Goal: Task Accomplishment & Management: Complete application form

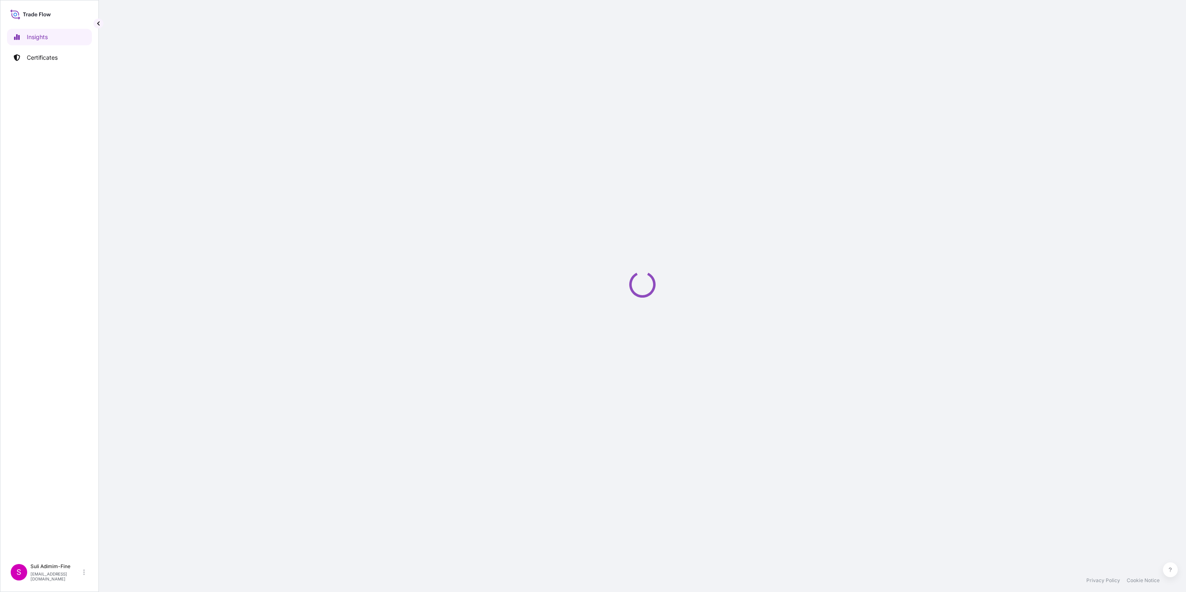
select select "2025"
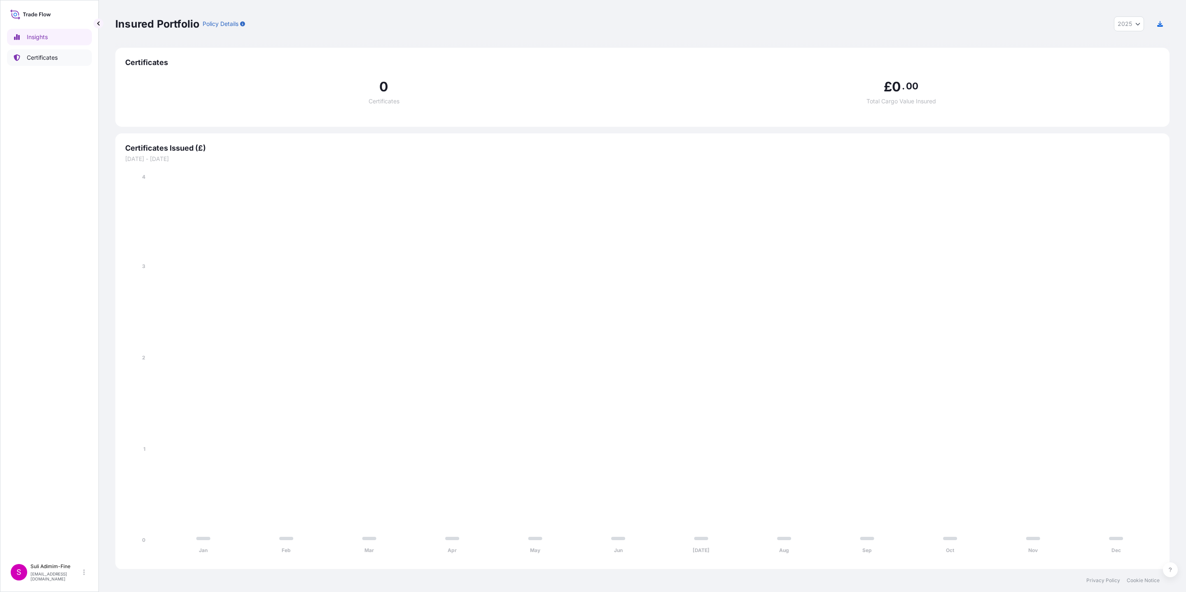
click at [36, 61] on p "Certificates" at bounding box center [42, 58] width 31 height 8
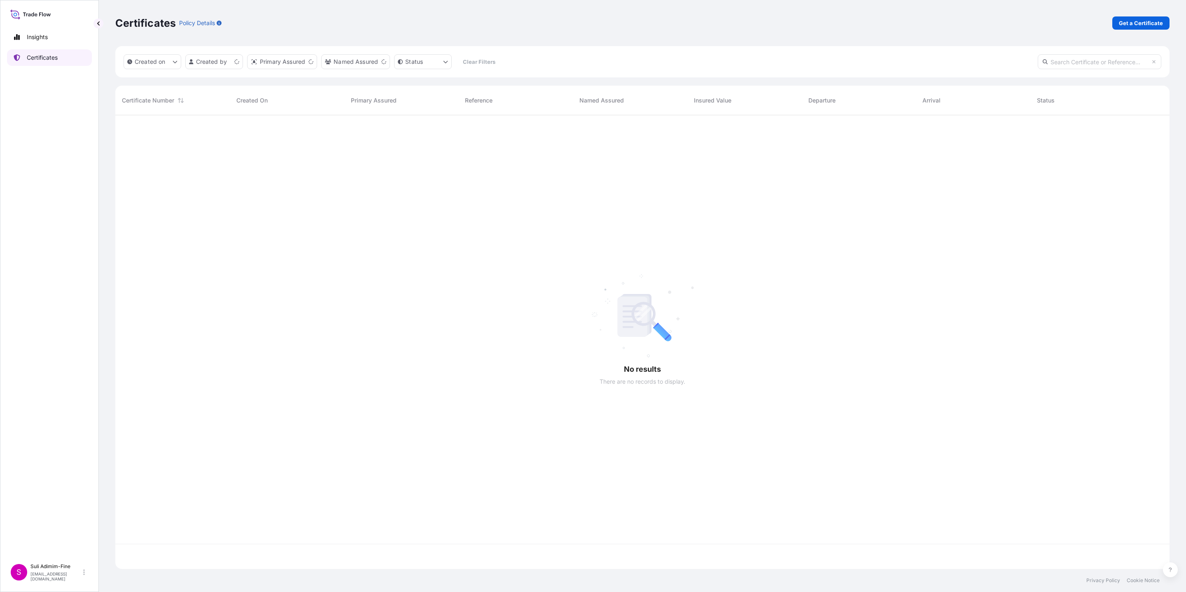
scroll to position [449, 1044]
click at [1135, 23] on p "Get a Certificate" at bounding box center [1141, 23] width 44 height 8
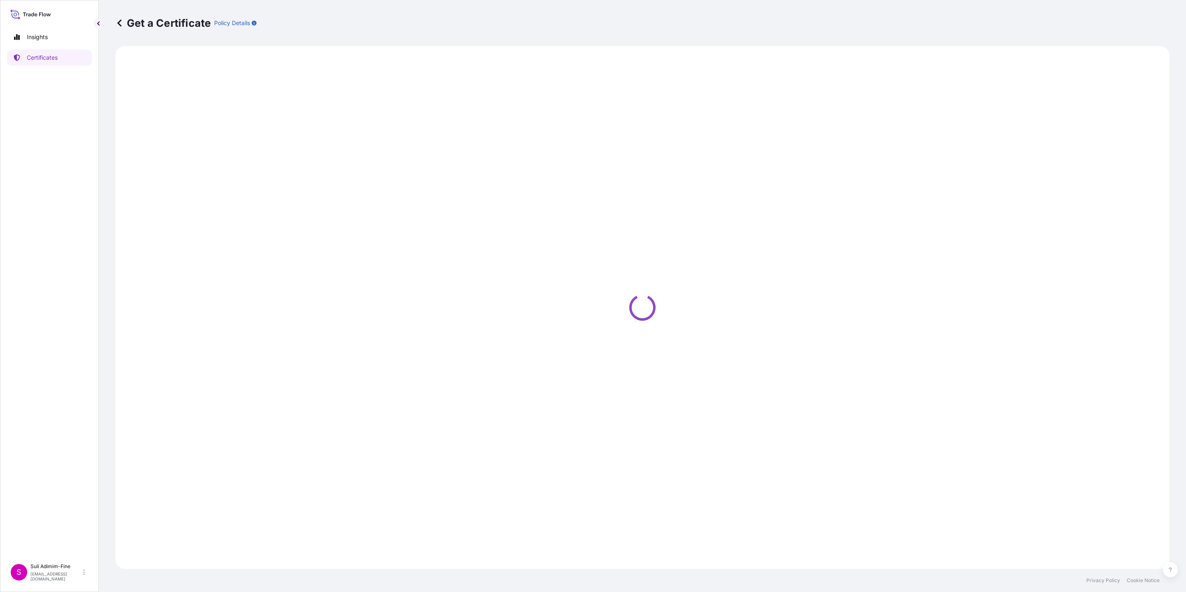
select select "Road / Inland"
select select "Ocean Vessel"
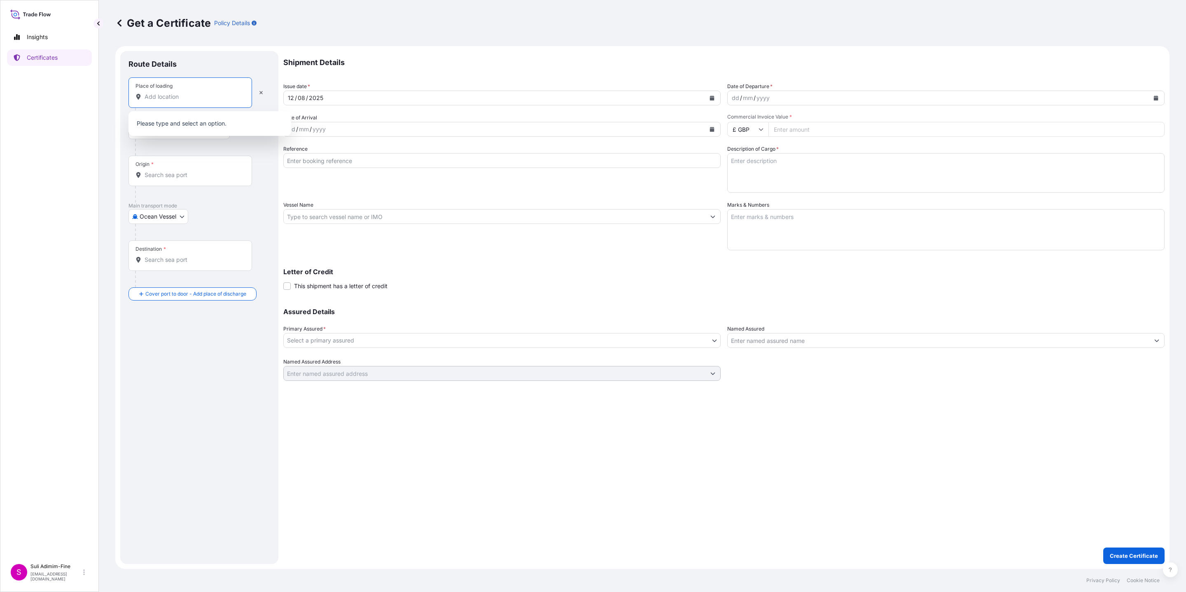
click at [177, 98] on input "Place of loading" at bounding box center [193, 97] width 97 height 8
click at [162, 99] on input "acukland" at bounding box center [188, 97] width 87 height 8
click at [162, 99] on input "acukland" at bounding box center [193, 97] width 97 height 8
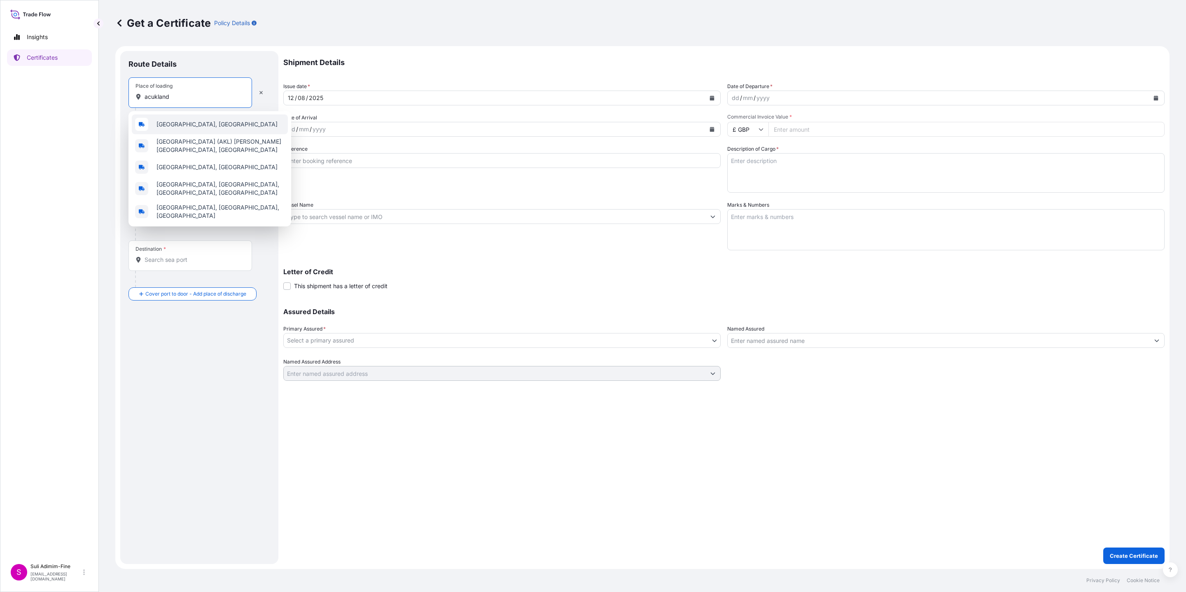
click at [177, 125] on span "Auckland, New Zealand" at bounding box center [217, 124] width 121 height 8
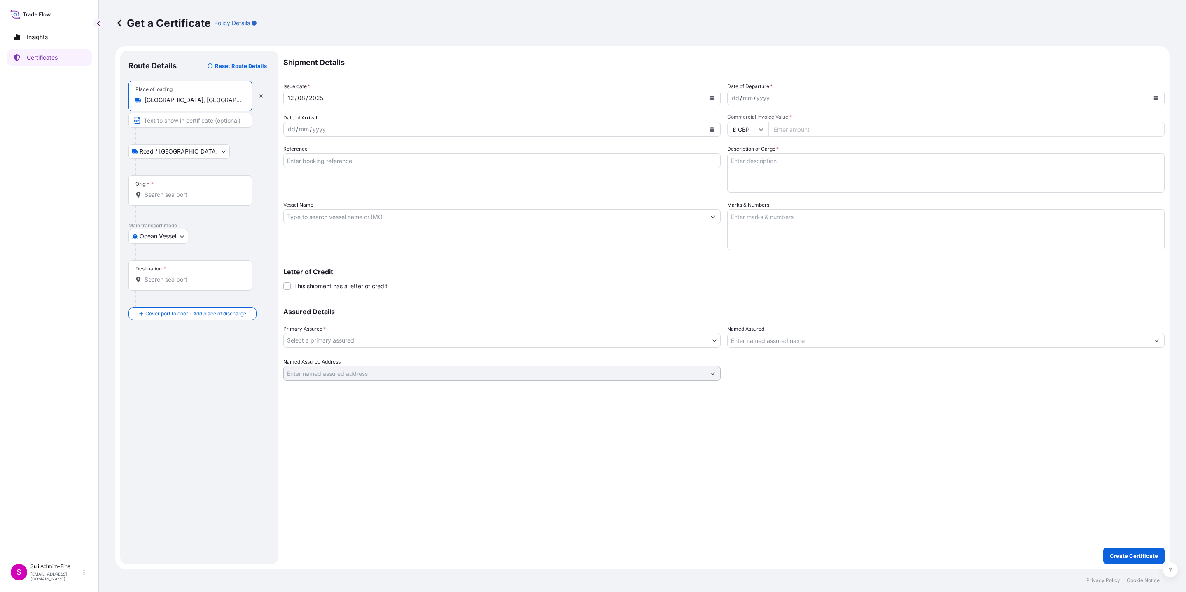
type input "Auckland, New Zealand"
click at [161, 198] on input "Origin *" at bounding box center [193, 195] width 97 height 8
click at [179, 279] on input "Destination *" at bounding box center [193, 280] width 97 height 8
click at [184, 196] on input "NZAKL" at bounding box center [193, 195] width 97 height 8
click at [194, 226] on span "NZAKL - Auckland, New Zealand" at bounding box center [221, 224] width 128 height 16
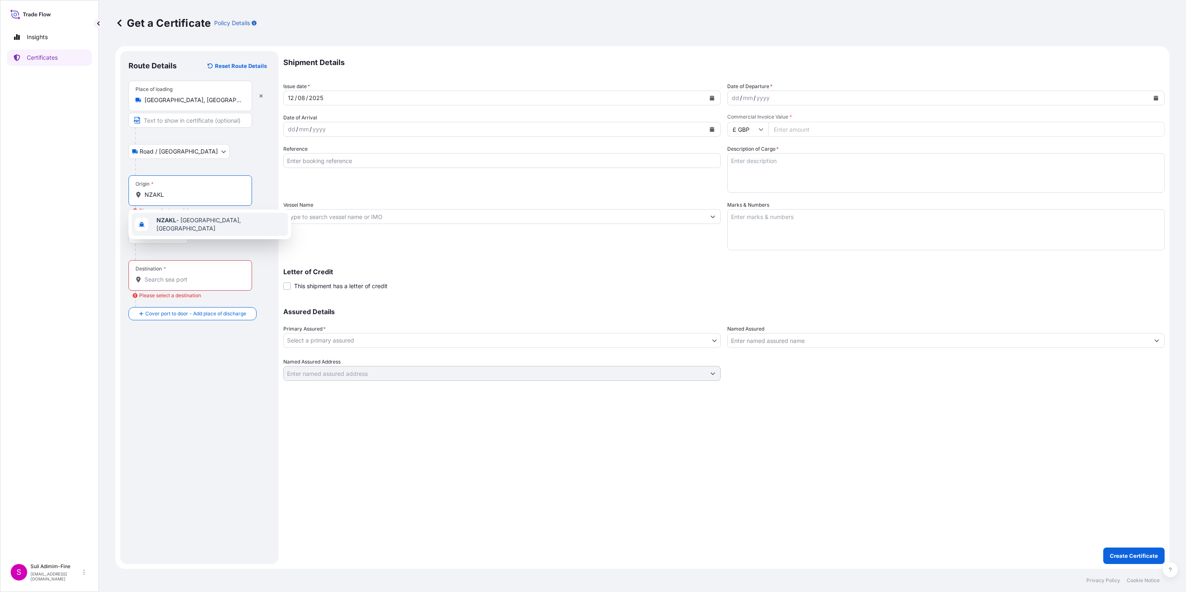
type input "NZAKL - Auckland, New Zealand"
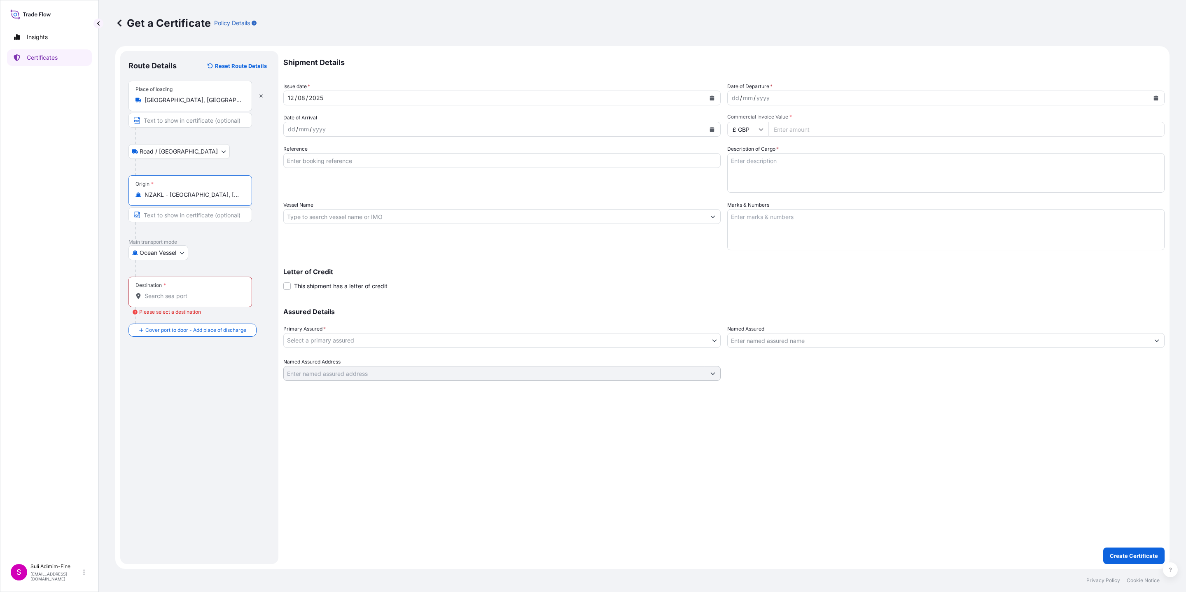
click at [162, 297] on input "Destination * Please select a destination" at bounding box center [193, 296] width 97 height 8
click at [185, 324] on span "AUMEL - Melbourne, Australia" at bounding box center [221, 326] width 128 height 16
type input "AUMEL - Melbourne, Australia"
click at [1158, 97] on icon "Calendar" at bounding box center [1156, 98] width 5 height 5
click at [754, 199] on div "19" at bounding box center [757, 198] width 15 height 15
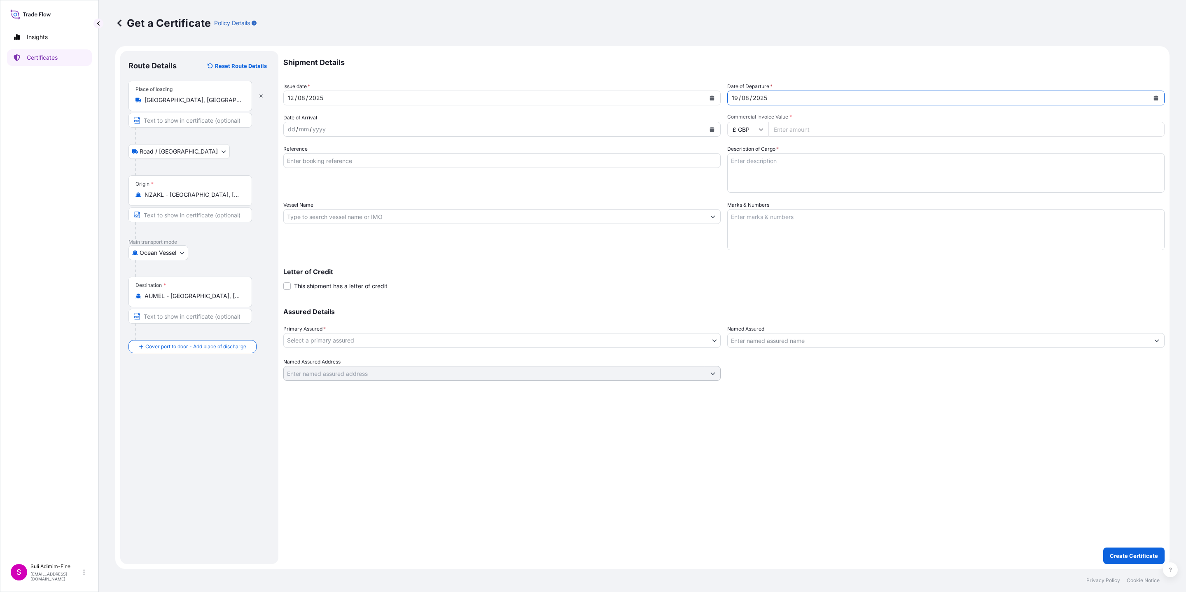
click at [712, 130] on icon "Calendar" at bounding box center [712, 129] width 5 height 5
click at [329, 243] on div "27" at bounding box center [329, 245] width 15 height 15
click at [374, 165] on input "Reference" at bounding box center [501, 160] width 437 height 15
paste input "CLSAKL47902"
type input "CLSAKL47902"
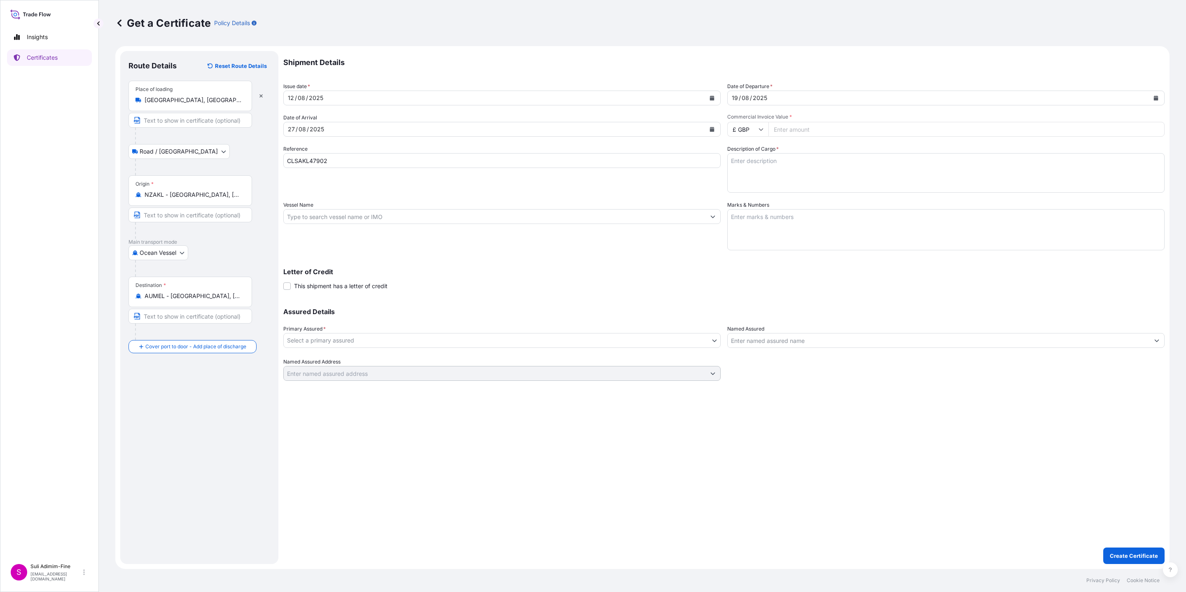
click at [508, 209] on input "Vessel Name" at bounding box center [495, 216] width 422 height 15
paste input "ANL WARRNAMBOOL"
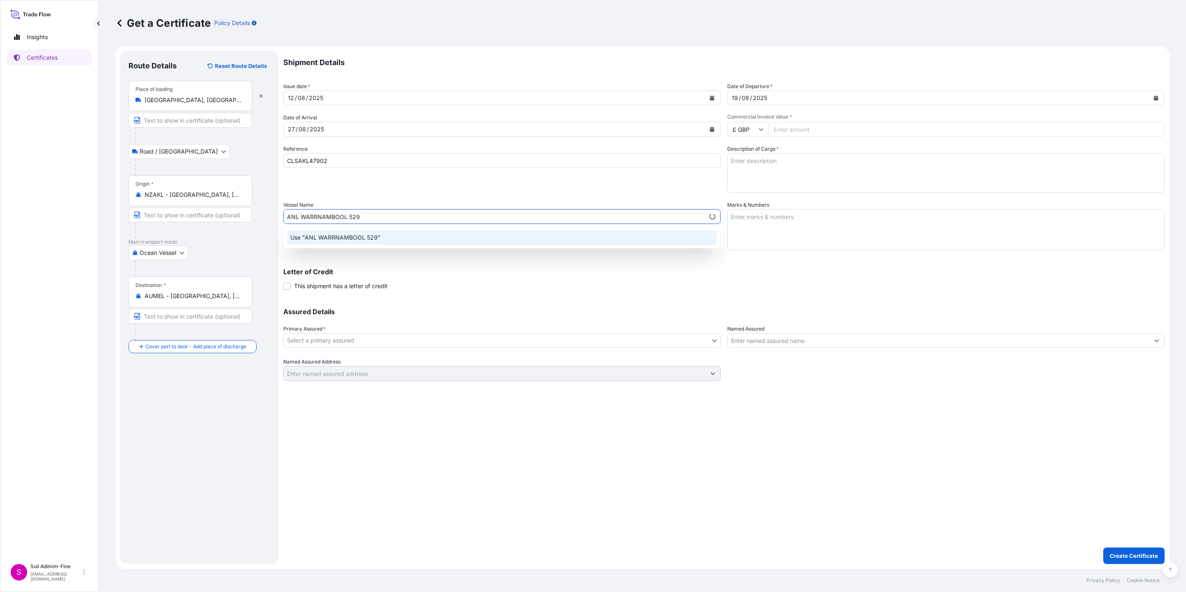
click at [472, 238] on div "Use "ANL WARRNAMBOOL 529"" at bounding box center [502, 237] width 430 height 15
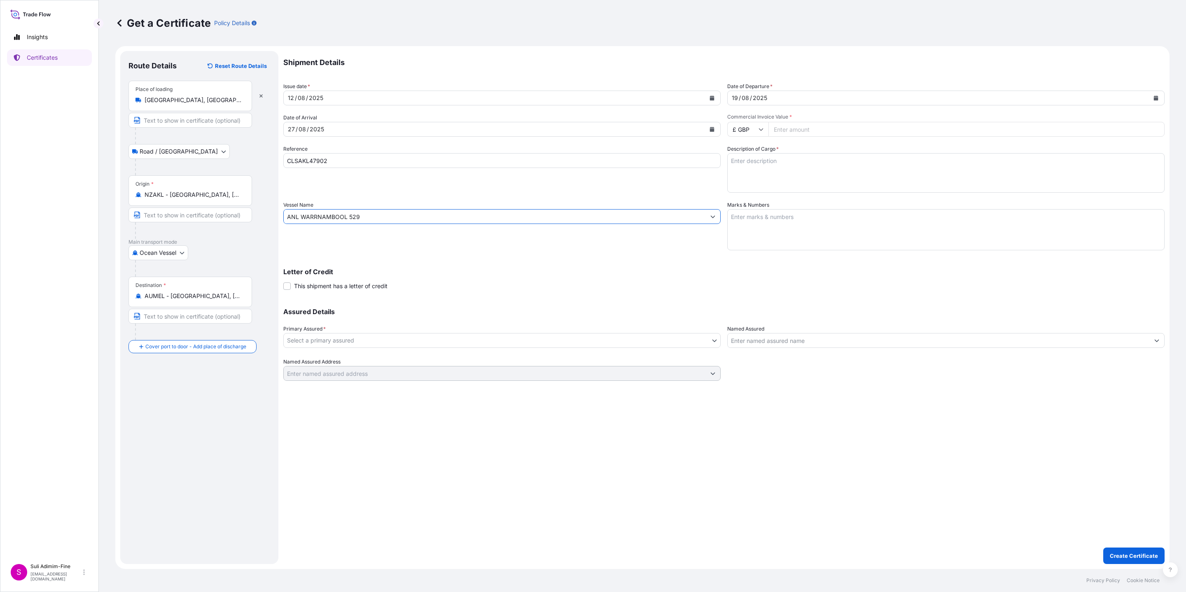
type input "ANL WARRNAMBOOL 529"
click at [339, 340] on body "0 options available. 1 option available. Insights Certificates S Suli Adimim-Fi…" at bounding box center [593, 296] width 1186 height 592
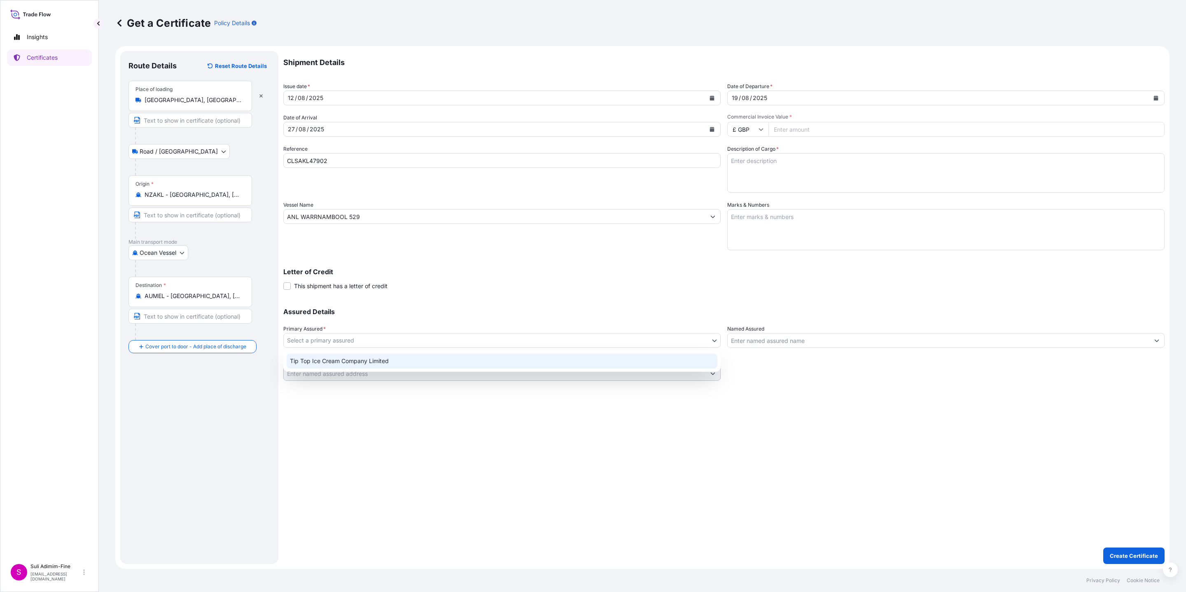
click at [335, 357] on div "Tip Top Ice Cream Company Limited" at bounding box center [502, 361] width 431 height 15
select select "31891"
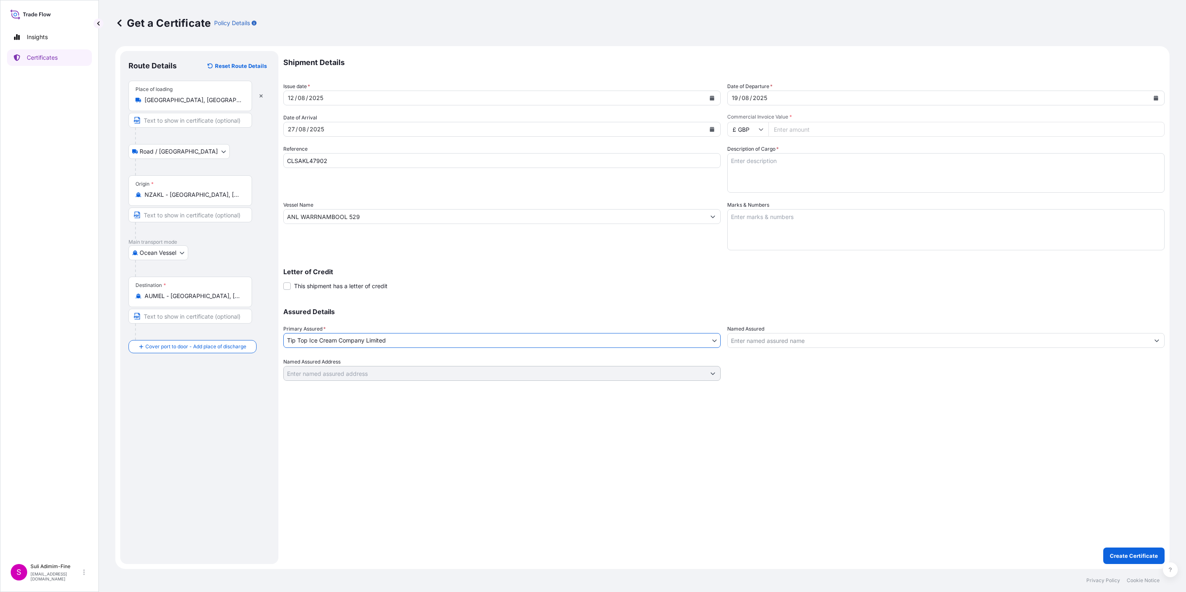
click at [755, 132] on input "£ GBP" at bounding box center [747, 129] width 41 height 15
click at [745, 98] on div "$ NZD" at bounding box center [748, 90] width 35 height 16
type input "$ NZD"
click at [827, 126] on input "Commercial Invoice Value *" at bounding box center [967, 129] width 396 height 15
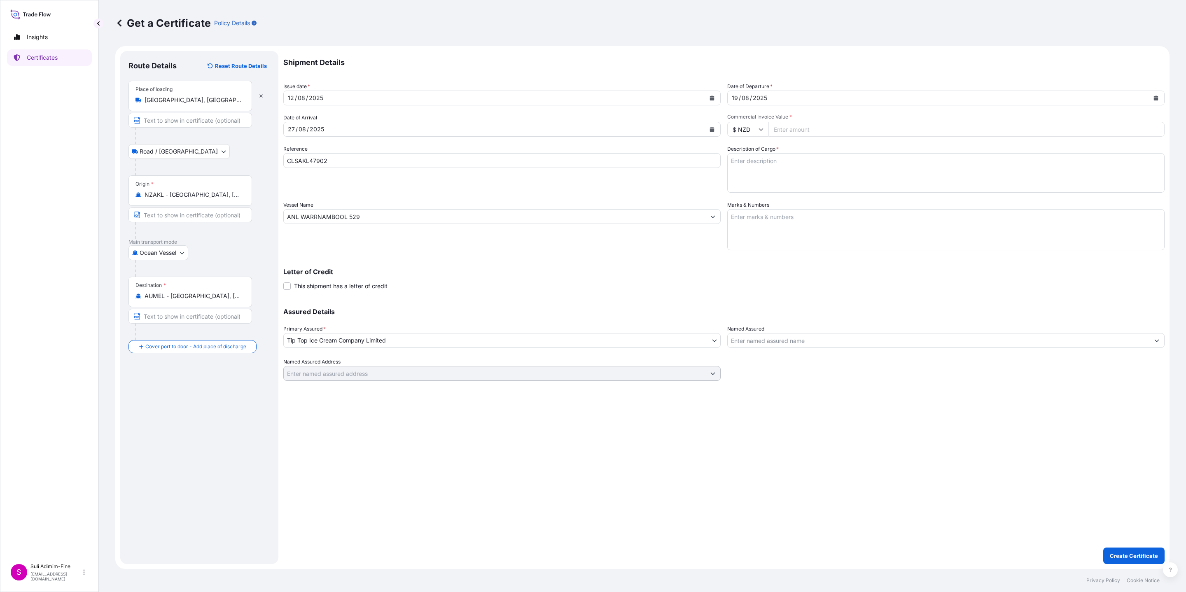
paste input "50664.00"
type input "50664.00"
click at [830, 171] on textarea "Description of Cargo *" at bounding box center [945, 173] width 437 height 40
paste textarea "Assorted cartons of Ice cream"
type textarea "Assorted cartons of Ice cream"
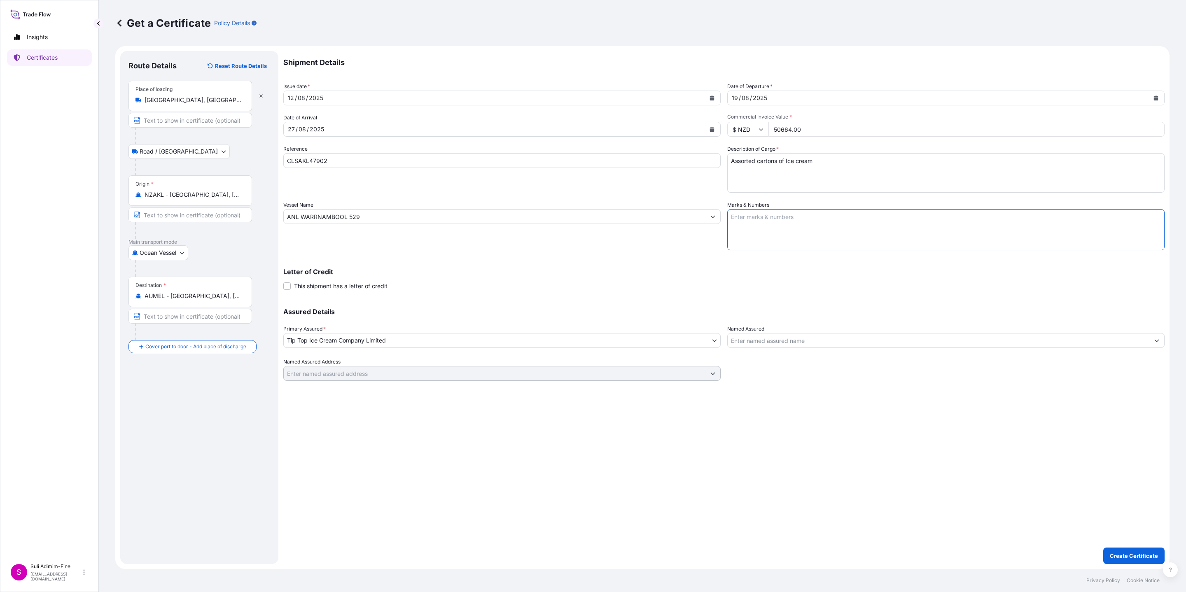
click at [817, 217] on textarea "Marks & Numbers" at bounding box center [945, 229] width 437 height 41
paste textarea "Shipment: 1001740 3300 CS OF PRODUCT -25 DEGREES 1x40FT REEFER"
click at [789, 217] on textarea "Shipment: 1001740 3300 CS OF PRODUCT -25 DEGREES 1x40FT REEFER" at bounding box center [945, 229] width 437 height 41
click at [787, 219] on textarea "Shipment: 1001740 3300 CS OF PRODUCT -25 DEGREES 1x40FT REEFER" at bounding box center [945, 229] width 437 height 41
drag, startPoint x: 744, startPoint y: 227, endPoint x: 715, endPoint y: 225, distance: 28.5
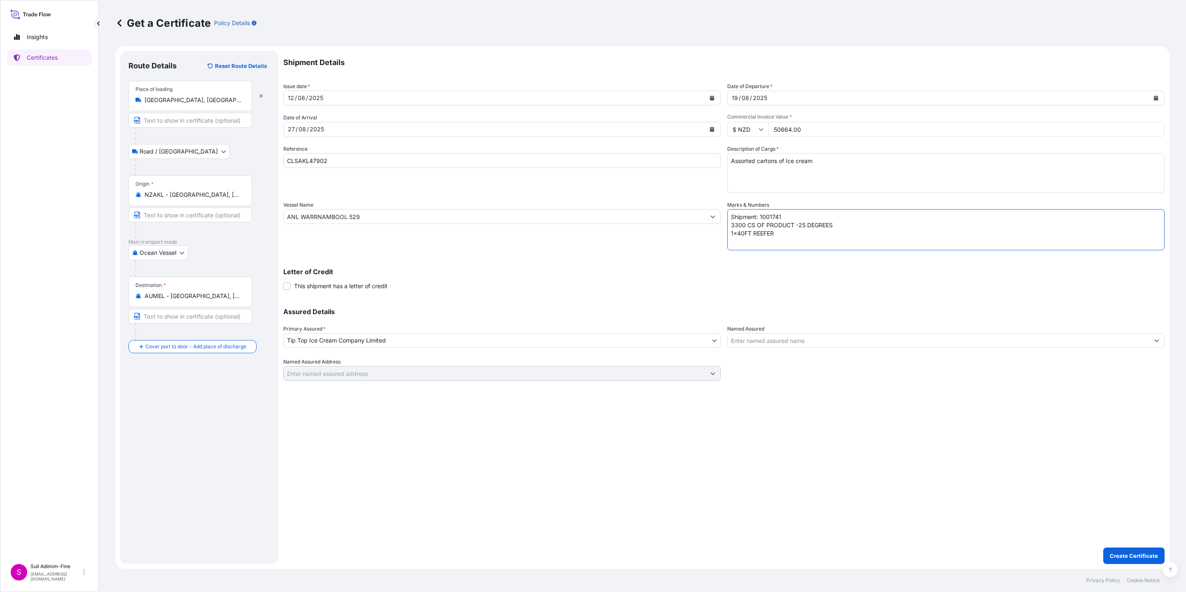
click at [715, 225] on div "Shipment Details Issue date * 12 / 08 / 2025 Date of Departure * 19 / 08 / 2025…" at bounding box center [723, 216] width 881 height 330
type textarea "Shipment: 1001741 2400 CS OF PRODUCT -25 DEGREES 1x40FT REEFER"
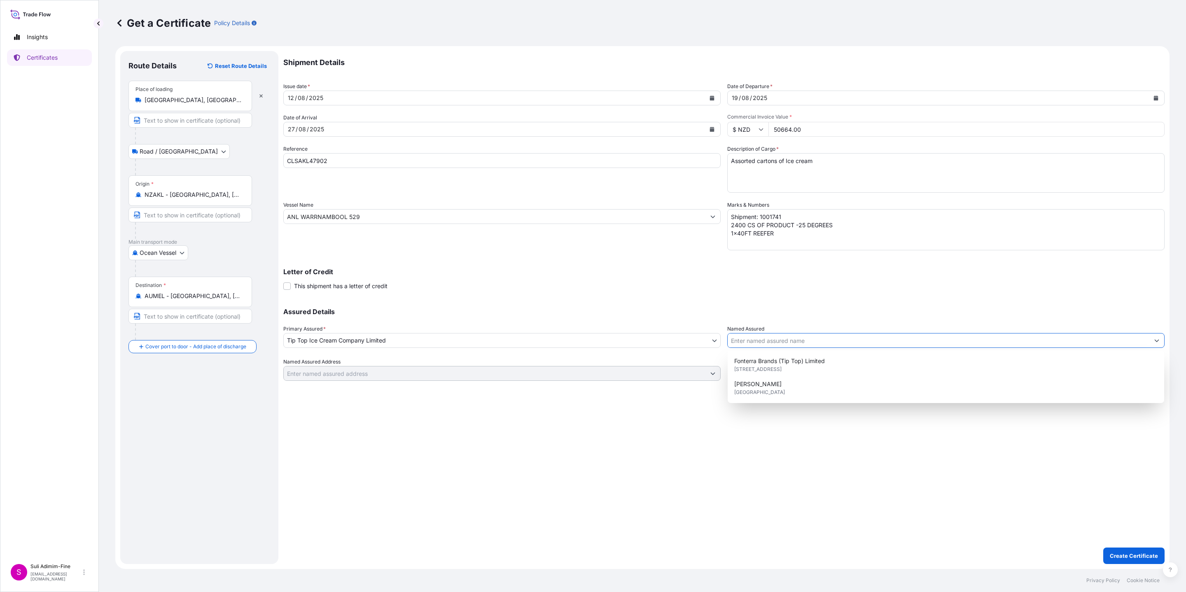
click at [787, 346] on input "Named Assured" at bounding box center [939, 340] width 422 height 15
click at [759, 367] on span "113 Carbine Road, 1060, Auckland, NEW ZEALAND" at bounding box center [757, 369] width 47 height 8
type input "Fonterra Brands (Tip Top) Limited"
type input "113 Carbine Road"
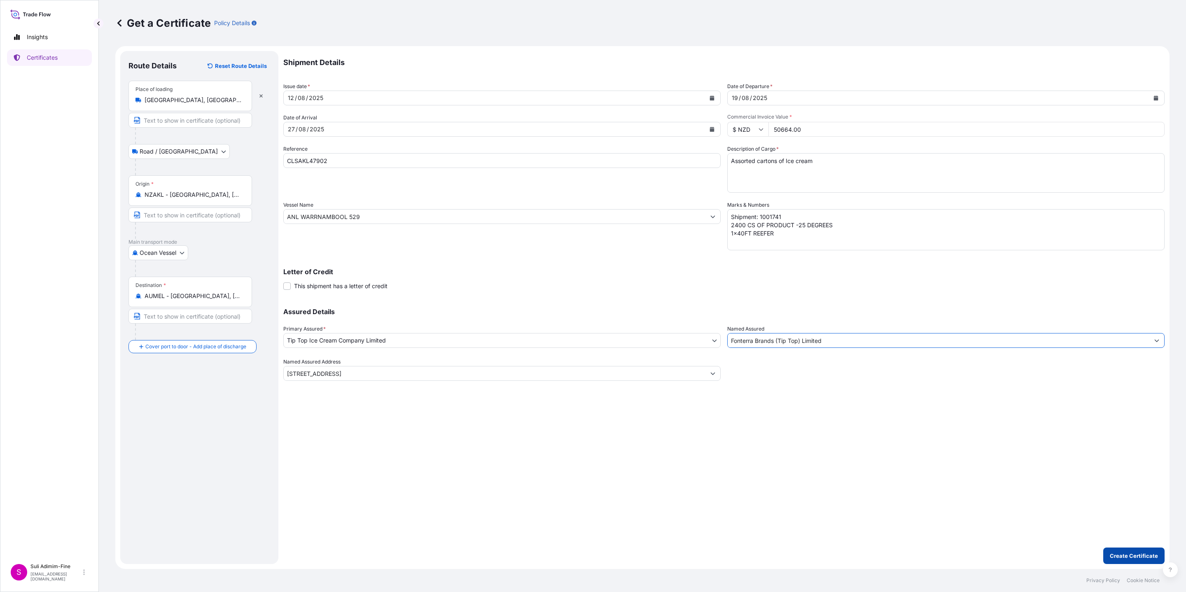
click at [1128, 556] on p "Create Certificate" at bounding box center [1134, 556] width 48 height 8
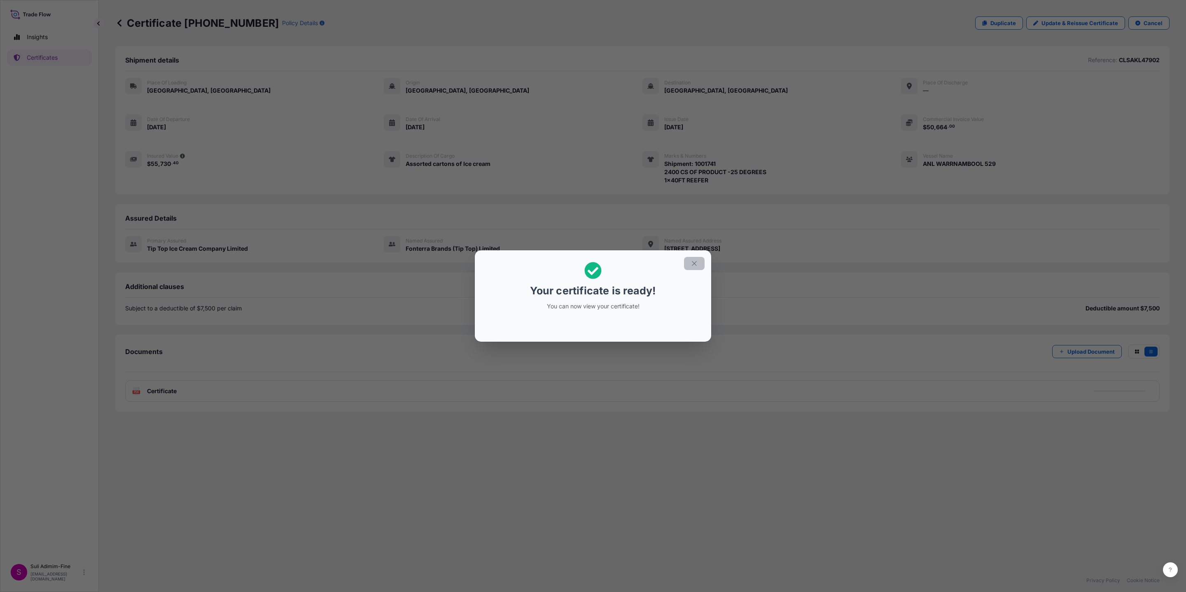
click at [696, 263] on icon "button" at bounding box center [694, 263] width 7 height 7
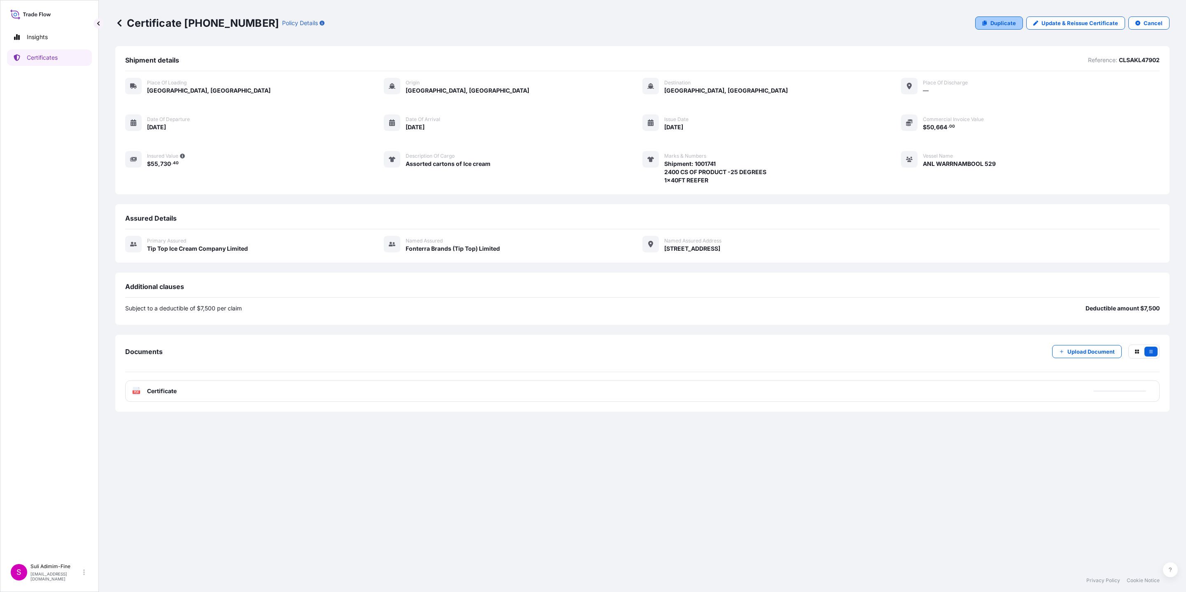
click at [1010, 26] on p "Duplicate" at bounding box center [1004, 23] width 26 height 8
select select "Road / Inland"
select select "Ocean Vessel"
select select "31891"
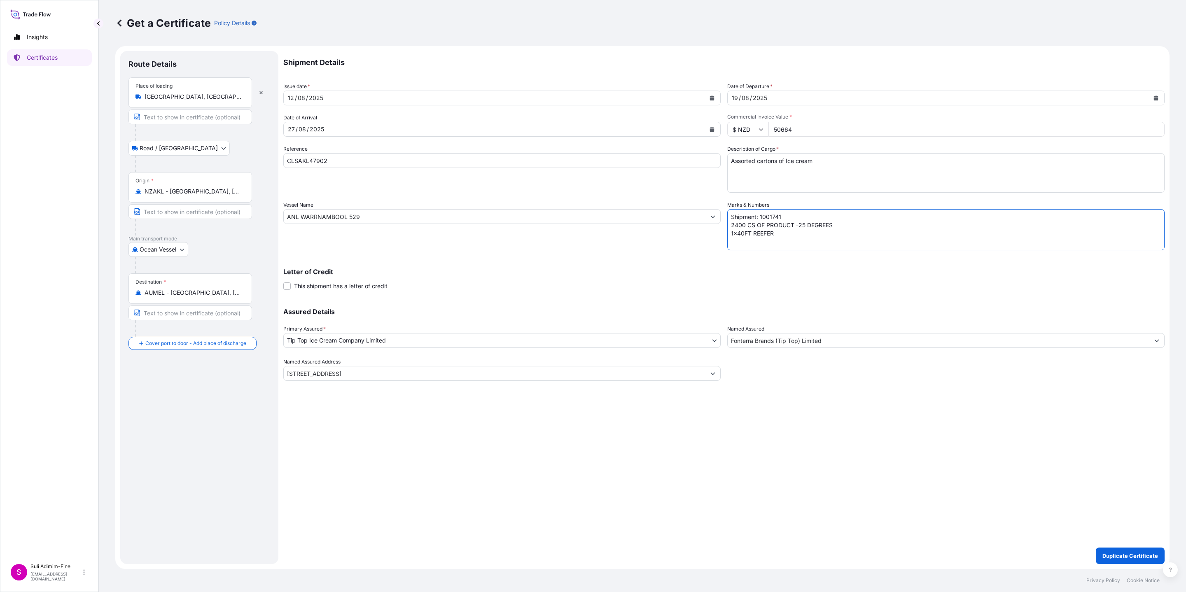
click at [788, 219] on textarea "Shipment: 1001741 2400 CS OF PRODUCT -25 DEGREES 1x40FT REEFER" at bounding box center [945, 229] width 437 height 41
type textarea "Shipment: 1001742 2400 CS OF PRODUCT -25 DEGREES 1x40FT REEFER"
click at [1140, 554] on p "Duplicate Certificate" at bounding box center [1131, 556] width 56 height 8
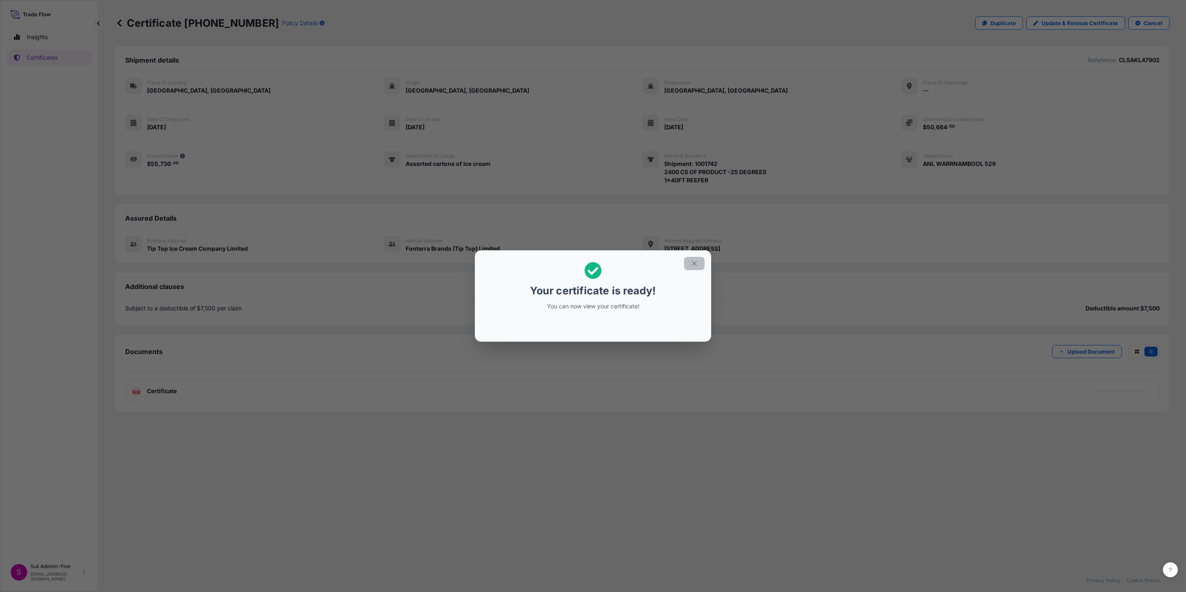
click at [696, 263] on icon "button" at bounding box center [694, 263] width 7 height 7
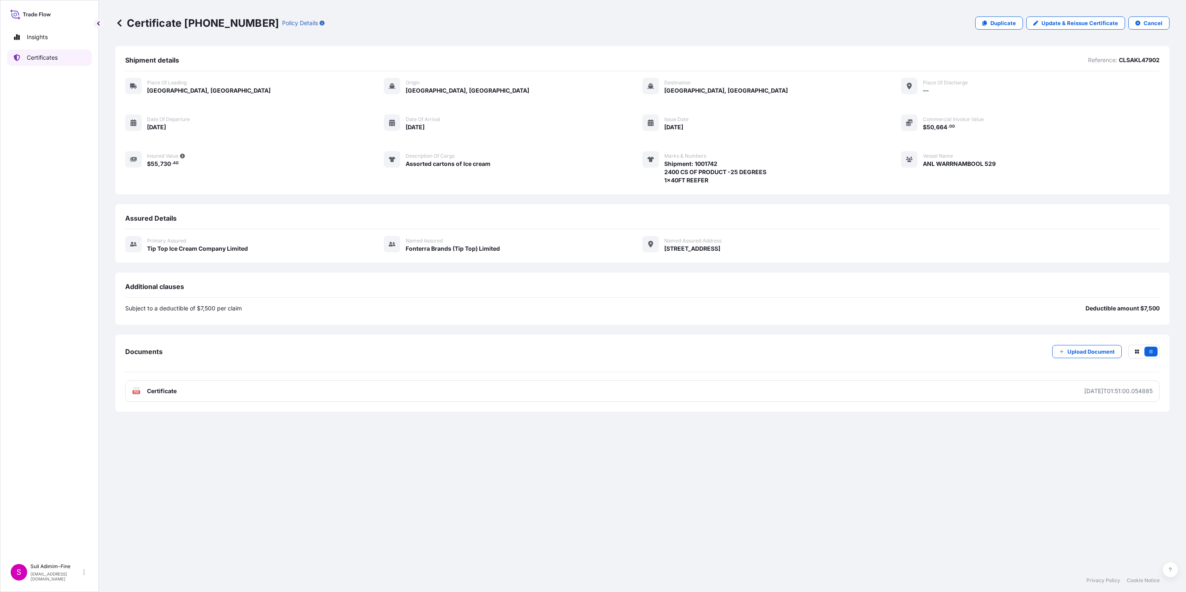
click at [53, 54] on p "Certificates" at bounding box center [42, 58] width 31 height 8
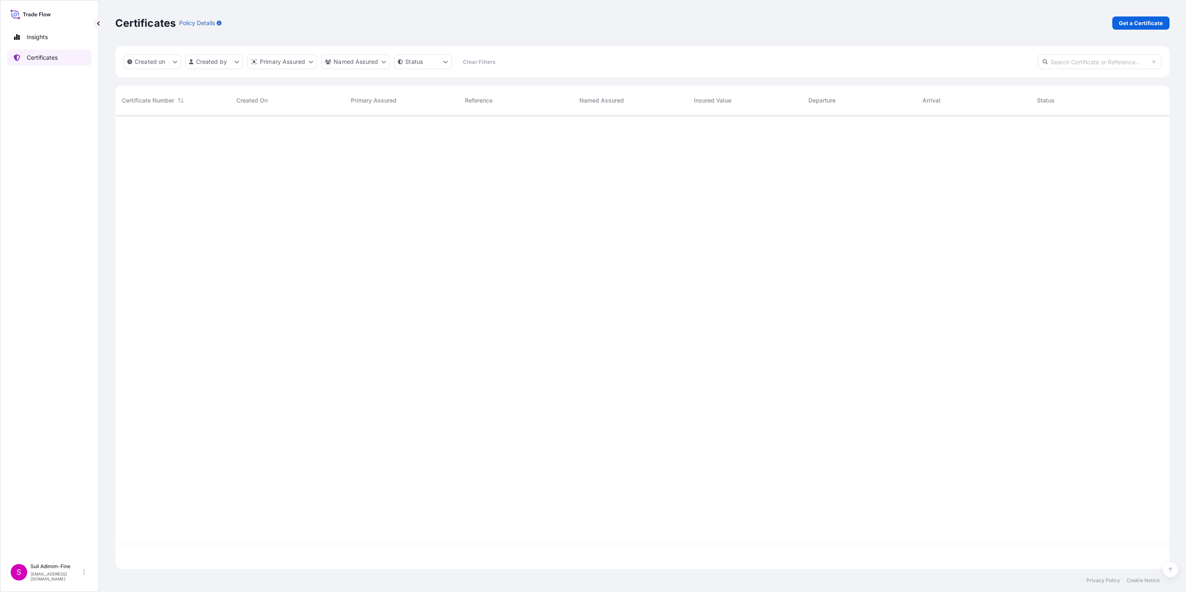
scroll to position [449, 1044]
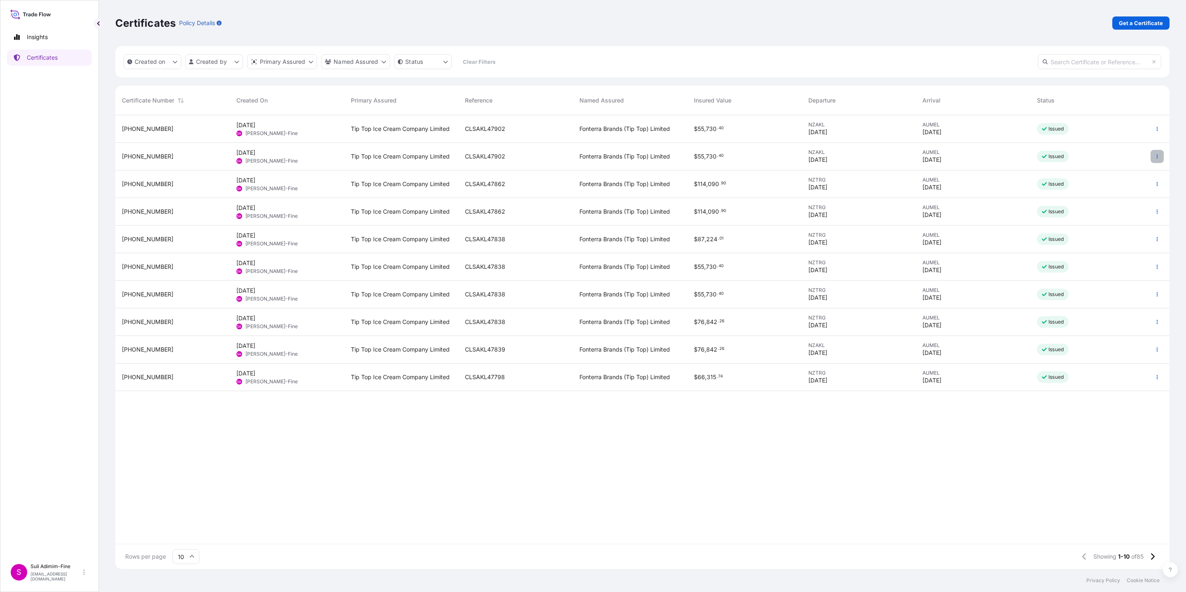
click at [1158, 156] on icon "button" at bounding box center [1157, 156] width 5 height 5
click at [1132, 185] on p "Download certificate" at bounding box center [1118, 188] width 56 height 8
click at [1154, 129] on button "button" at bounding box center [1157, 128] width 13 height 13
click at [1119, 157] on p "Download certificate" at bounding box center [1118, 160] width 56 height 8
